Goal: Use online tool/utility: Utilize a website feature to perform a specific function

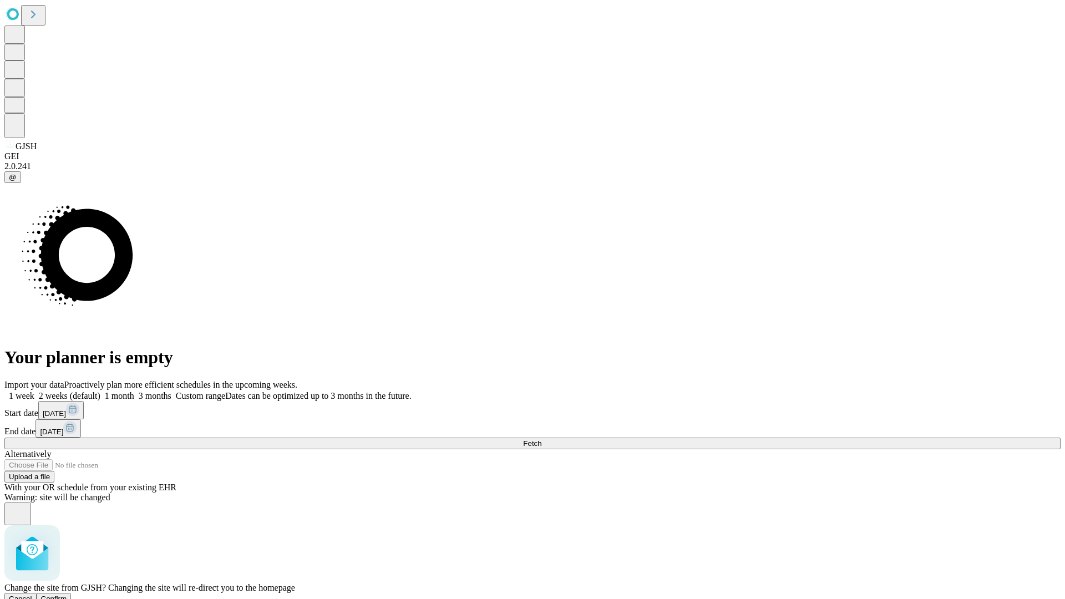
click at [67, 595] on span "Confirm" at bounding box center [54, 599] width 26 height 8
click at [34, 391] on label "1 week" at bounding box center [19, 395] width 30 height 9
click at [541, 439] on span "Fetch" at bounding box center [532, 443] width 18 height 8
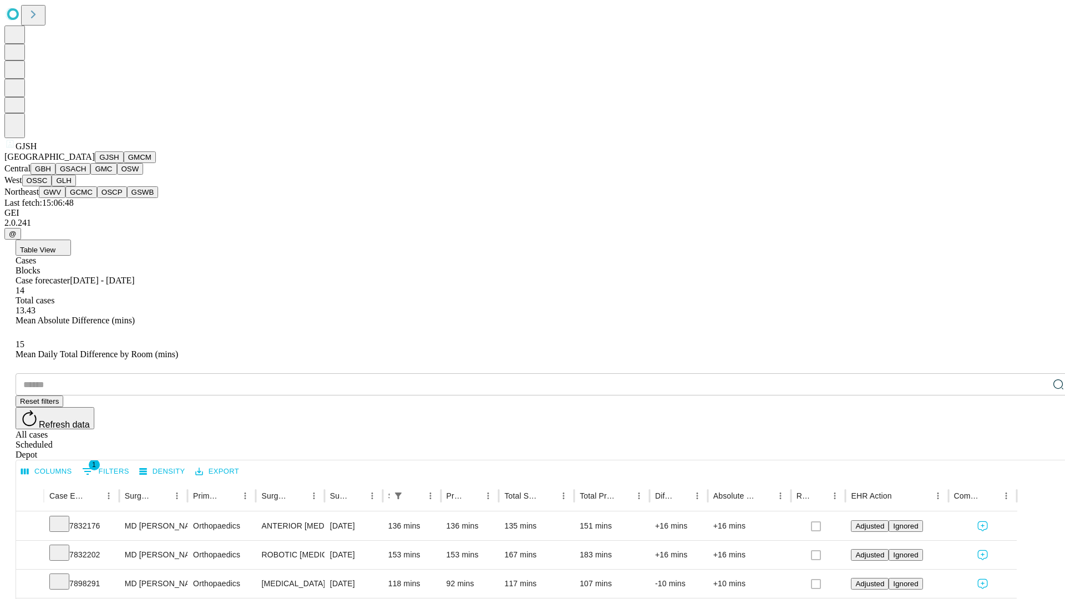
click at [124, 163] on button "GMCM" at bounding box center [140, 157] width 32 height 12
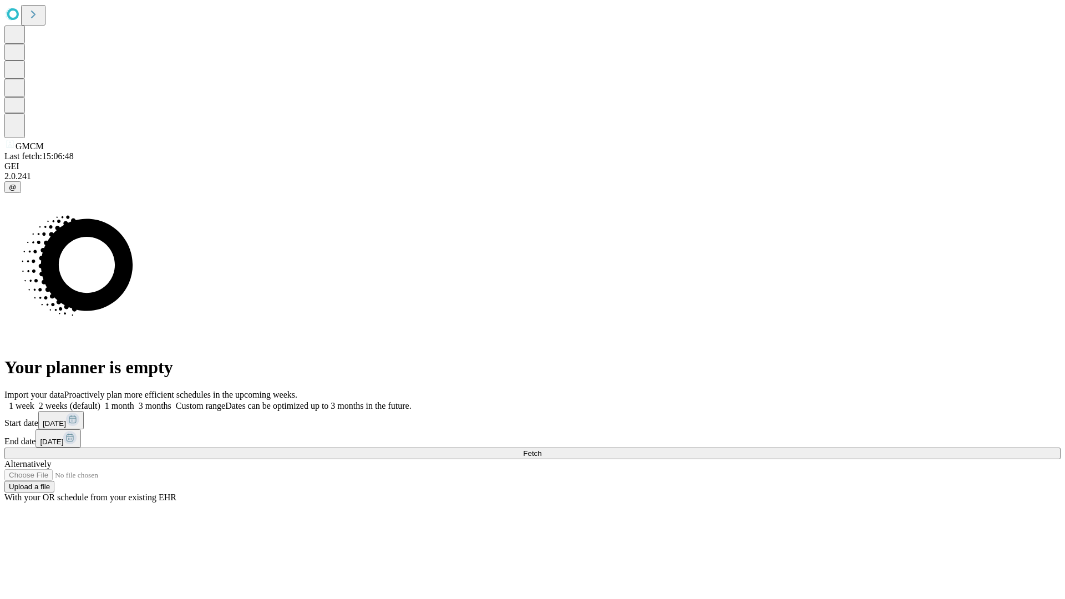
click at [34, 401] on label "1 week" at bounding box center [19, 405] width 30 height 9
click at [541, 449] on span "Fetch" at bounding box center [532, 453] width 18 height 8
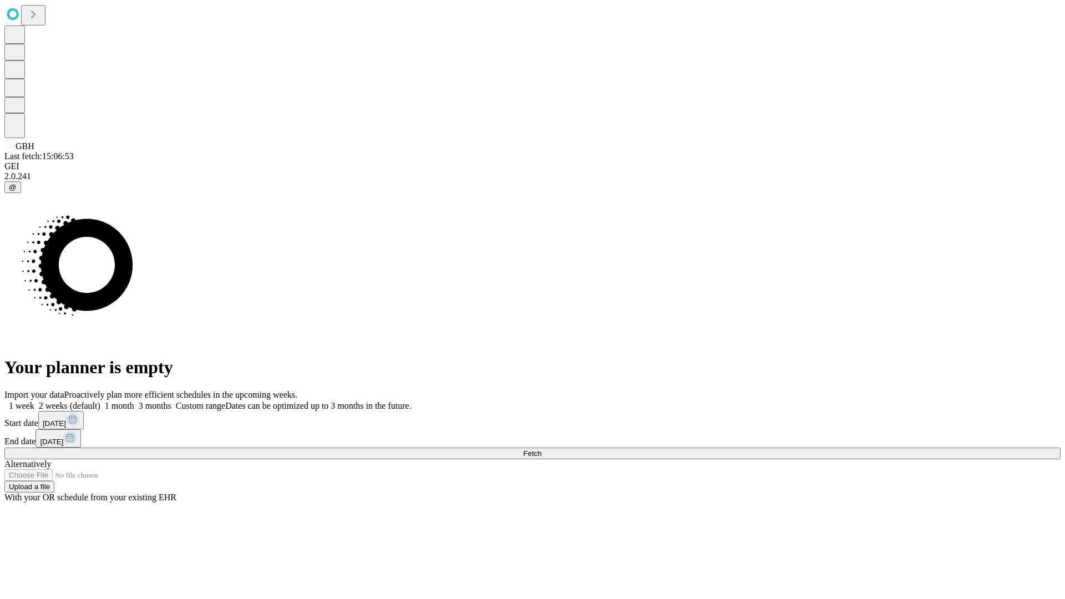
click at [541, 449] on span "Fetch" at bounding box center [532, 453] width 18 height 8
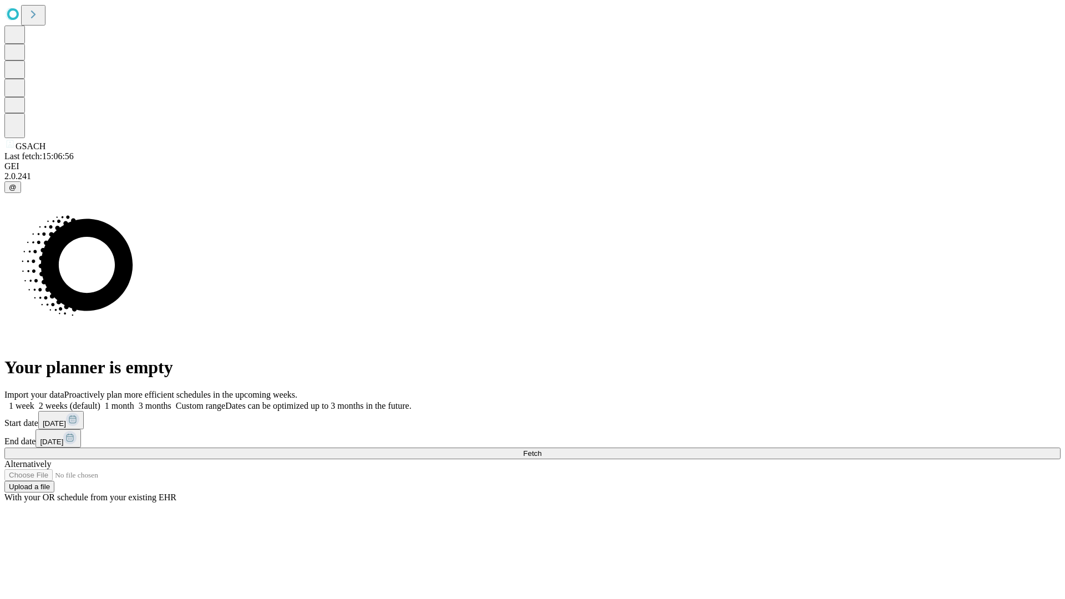
click at [34, 401] on label "1 week" at bounding box center [19, 405] width 30 height 9
click at [541, 449] on span "Fetch" at bounding box center [532, 453] width 18 height 8
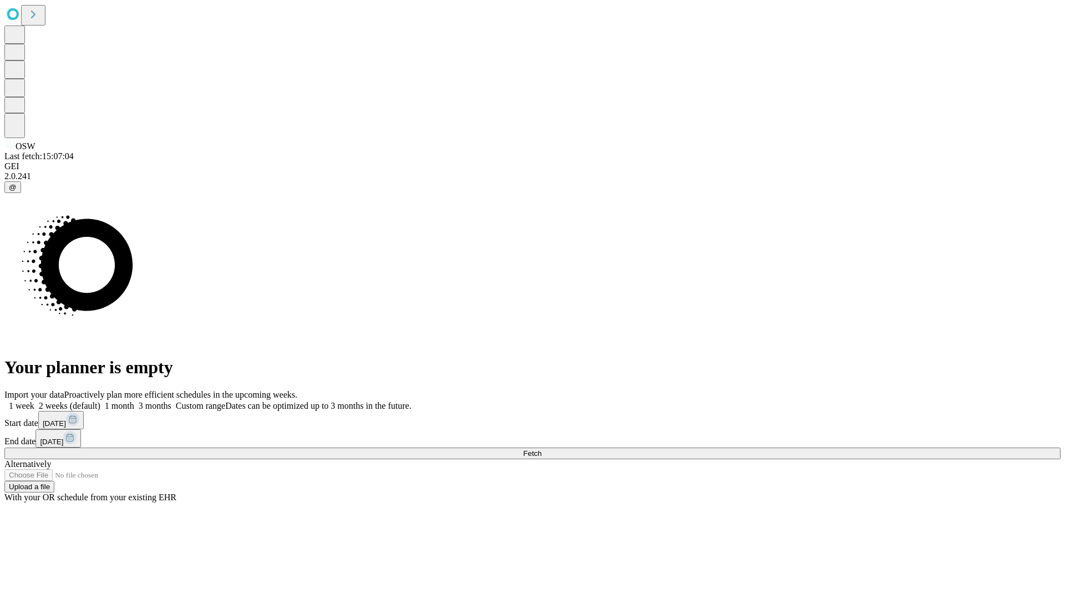
click at [34, 401] on label "1 week" at bounding box center [19, 405] width 30 height 9
click at [541, 449] on span "Fetch" at bounding box center [532, 453] width 18 height 8
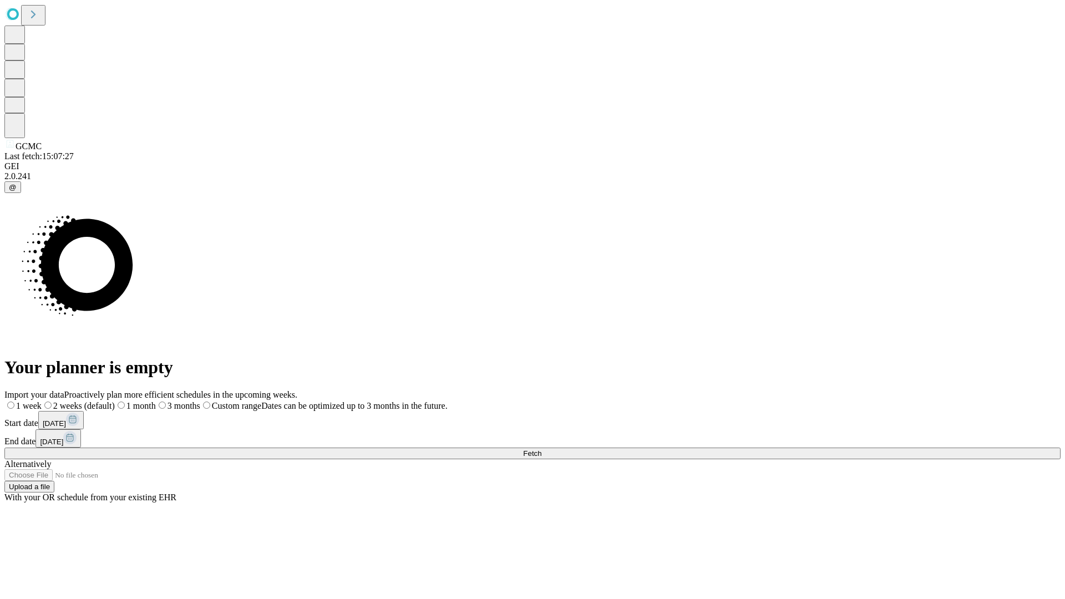
click at [541, 449] on span "Fetch" at bounding box center [532, 453] width 18 height 8
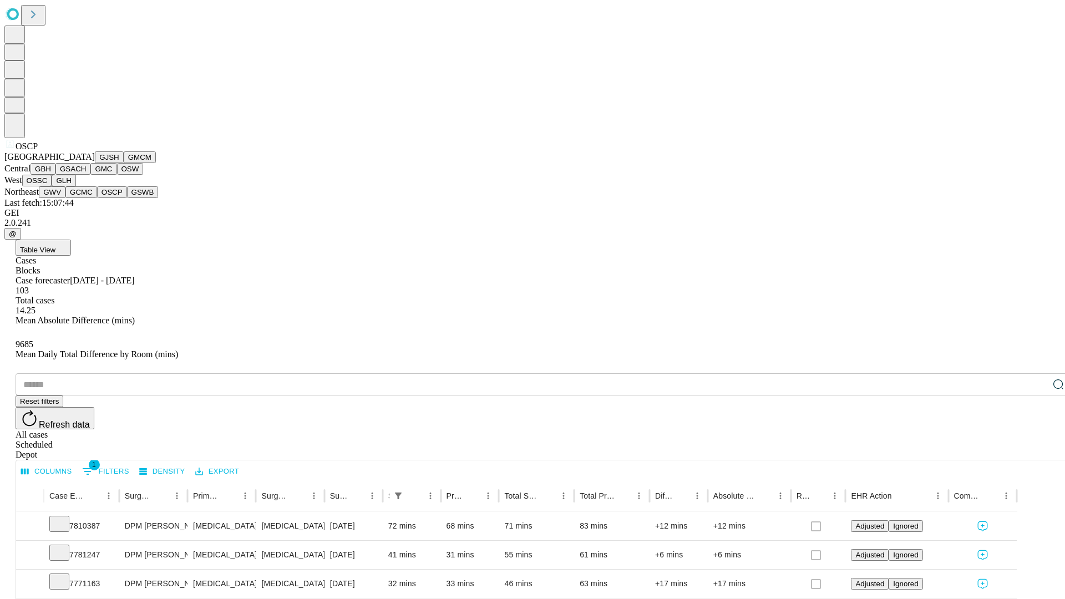
click at [127, 198] on button "GSWB" at bounding box center [143, 192] width 32 height 12
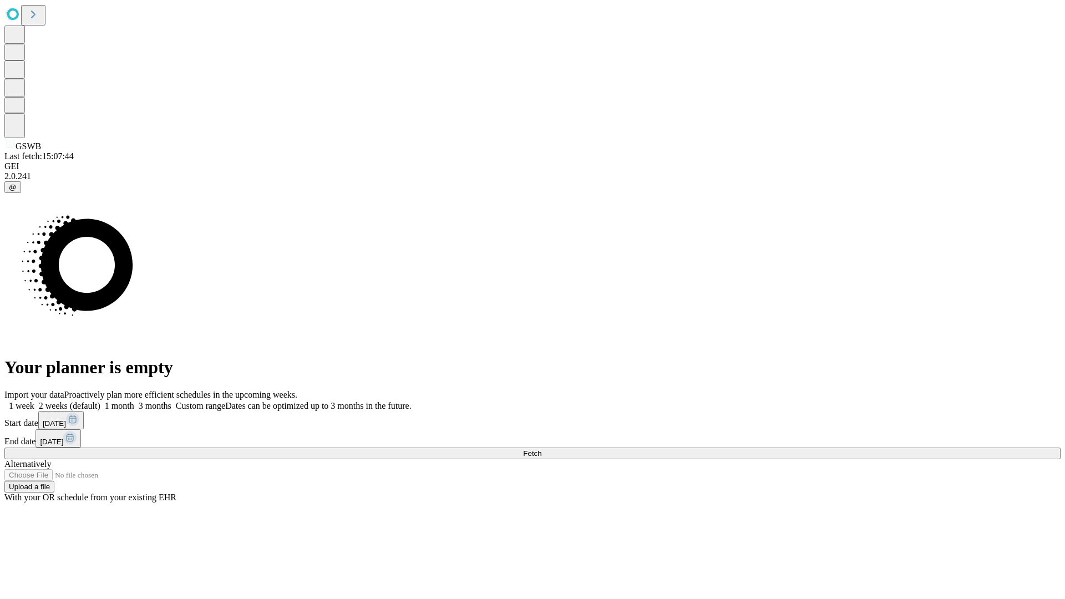
click at [34, 401] on label "1 week" at bounding box center [19, 405] width 30 height 9
click at [541, 449] on span "Fetch" at bounding box center [532, 453] width 18 height 8
